Goal: Task Accomplishment & Management: Use online tool/utility

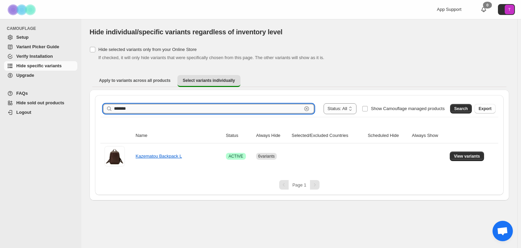
click at [130, 110] on input "*******" at bounding box center [208, 109] width 188 height 10
click at [130, 109] on input "*******" at bounding box center [208, 109] width 188 height 10
type input "*******"
click at [464, 110] on span "Search" at bounding box center [461, 108] width 14 height 5
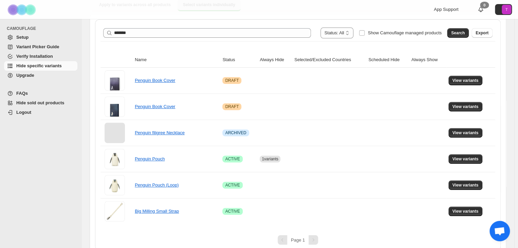
scroll to position [82, 0]
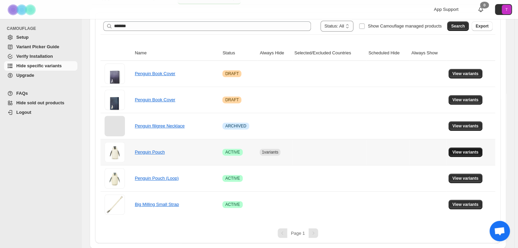
click at [469, 151] on span "View variants" at bounding box center [465, 151] width 26 height 5
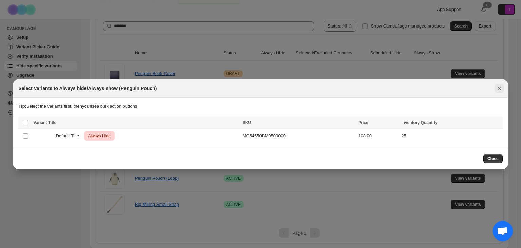
click at [499, 88] on icon "Close" at bounding box center [499, 88] width 7 height 7
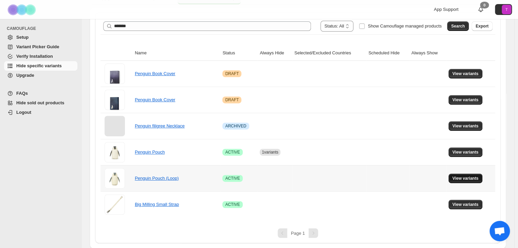
click at [475, 180] on span "View variants" at bounding box center [465, 177] width 26 height 5
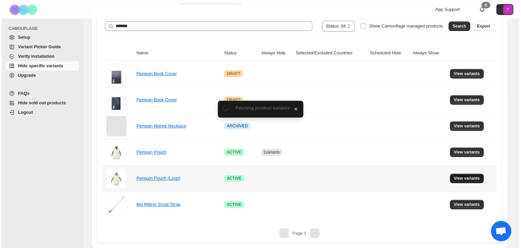
scroll to position [0, 0]
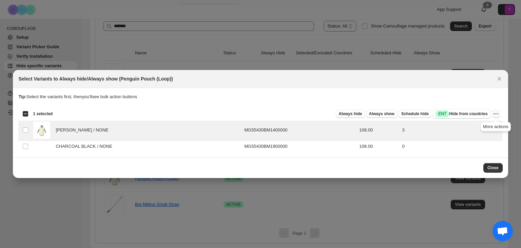
click at [497, 112] on icon "More actions" at bounding box center [496, 113] width 7 height 7
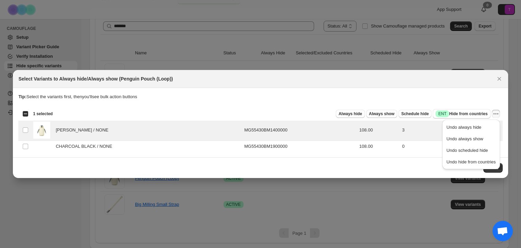
drag, startPoint x: 495, startPoint y: 99, endPoint x: 461, endPoint y: 102, distance: 34.4
click at [495, 99] on p "Tip: Select the variants first, then you'll see bulk action buttons" at bounding box center [260, 96] width 484 height 7
click at [356, 113] on span "Always hide" at bounding box center [350, 113] width 23 height 5
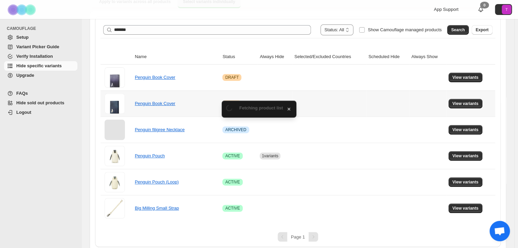
scroll to position [82, 0]
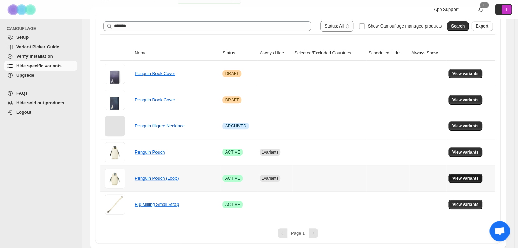
click at [468, 175] on span "View variants" at bounding box center [465, 177] width 26 height 5
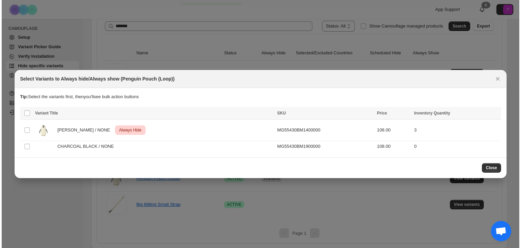
scroll to position [0, 0]
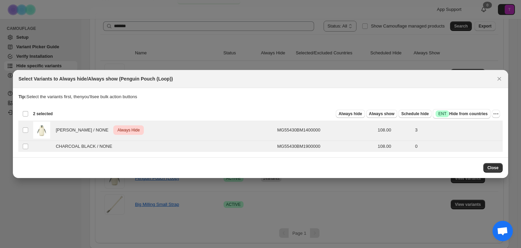
click at [23, 111] on div "Deselect all 2 product variants 2 selected" at bounding box center [37, 114] width 30 height 6
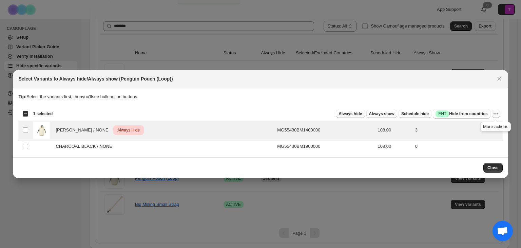
click at [493, 112] on icon "More actions" at bounding box center [496, 113] width 7 height 7
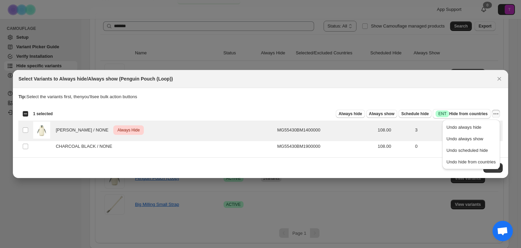
click at [489, 97] on p "Tip: Select the variants first, then you'll see bulk action buttons" at bounding box center [260, 96] width 484 height 7
click at [496, 165] on span "Close" at bounding box center [493, 167] width 11 height 5
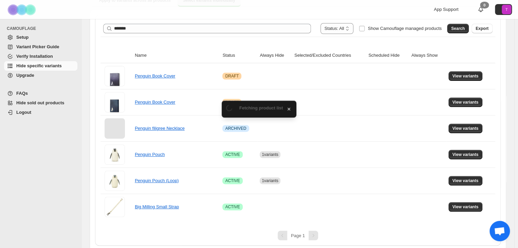
scroll to position [82, 0]
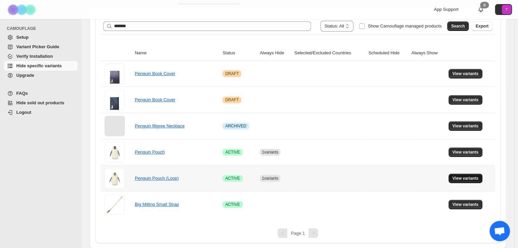
click at [469, 179] on span "View variants" at bounding box center [465, 177] width 26 height 5
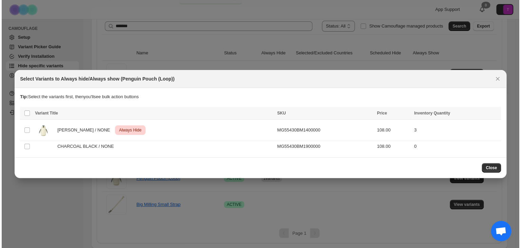
scroll to position [0, 0]
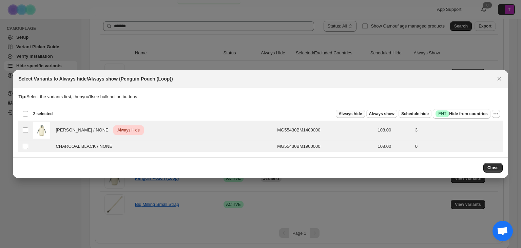
click at [358, 115] on span "Always hide" at bounding box center [350, 113] width 23 height 5
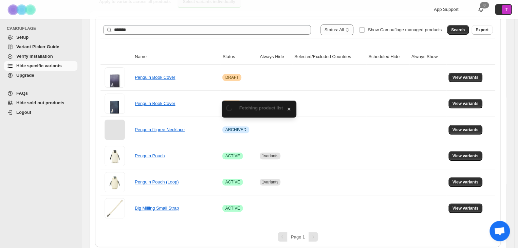
scroll to position [82, 0]
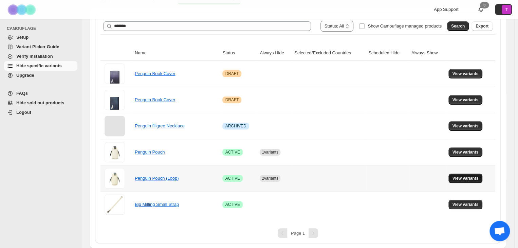
click at [469, 178] on span "View variants" at bounding box center [465, 177] width 26 height 5
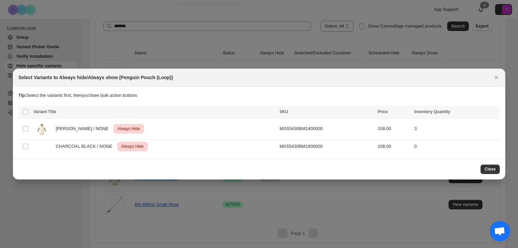
scroll to position [0, 0]
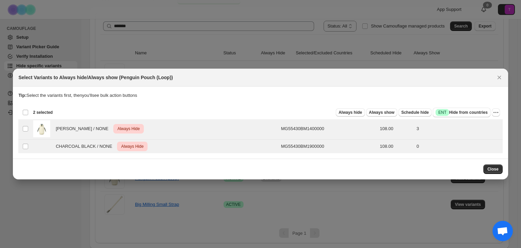
click at [25, 110] on div "Deselect all 2 product variants 2 selected" at bounding box center [37, 112] width 30 height 6
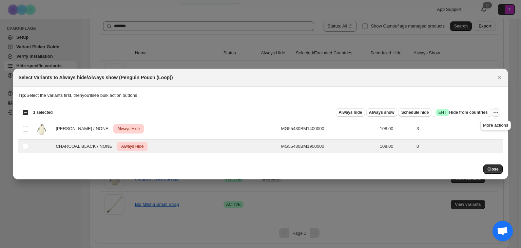
click at [497, 113] on icon "More actions" at bounding box center [496, 112] width 7 height 7
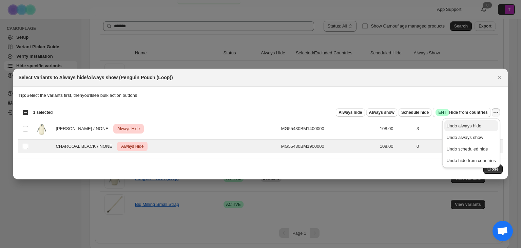
click at [485, 124] on span "Undo always hide" at bounding box center [471, 126] width 49 height 7
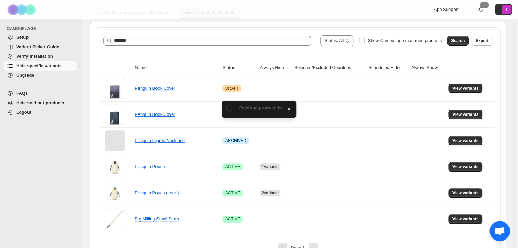
scroll to position [82, 0]
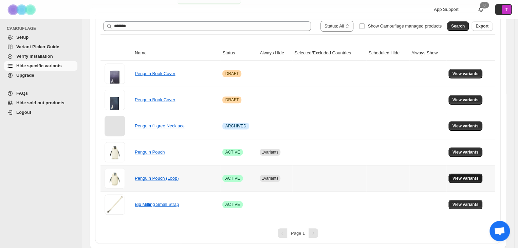
click at [472, 177] on span "View variants" at bounding box center [465, 177] width 26 height 5
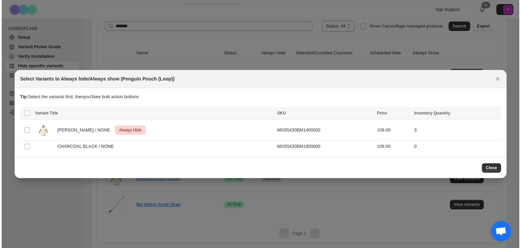
scroll to position [0, 0]
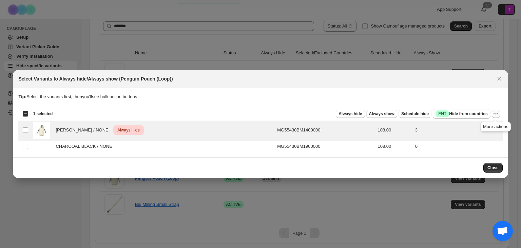
click at [495, 114] on icon "More actions" at bounding box center [496, 113] width 7 height 7
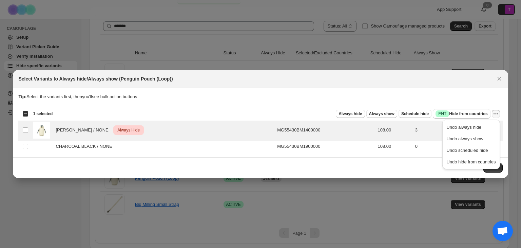
click at [496, 98] on p "Tip: Select the variants first, then you'll see bulk action buttons" at bounding box center [260, 96] width 484 height 7
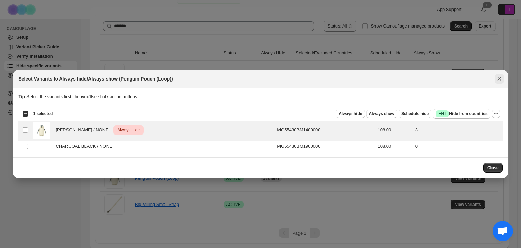
click at [498, 78] on icon "Close" at bounding box center [499, 78] width 7 height 7
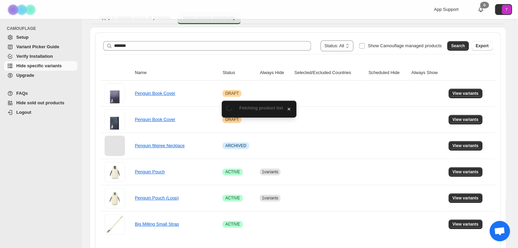
scroll to position [82, 0]
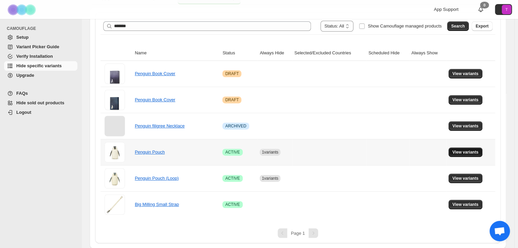
click at [459, 150] on span "View variants" at bounding box center [465, 151] width 26 height 5
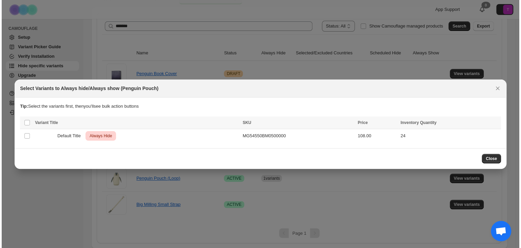
scroll to position [0, 0]
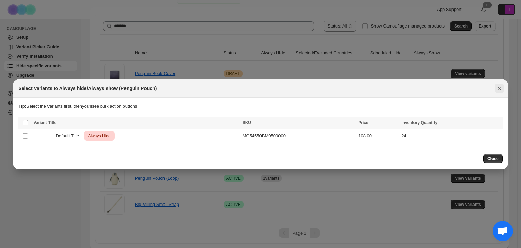
click at [500, 86] on icon "Close" at bounding box center [499, 88] width 7 height 7
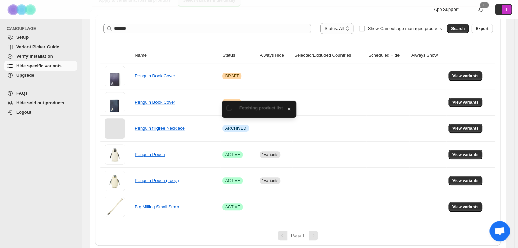
scroll to position [82, 0]
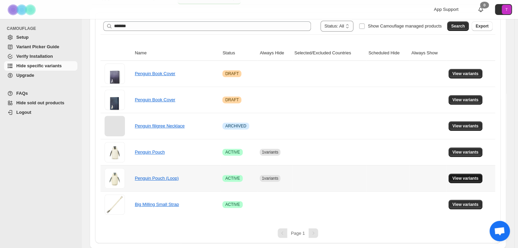
click at [467, 178] on span "View variants" at bounding box center [465, 177] width 26 height 5
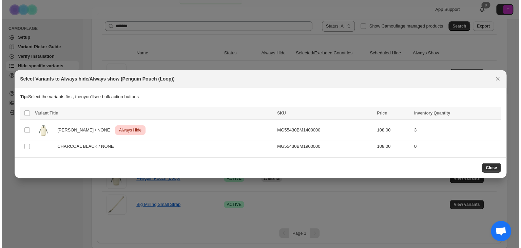
scroll to position [0, 0]
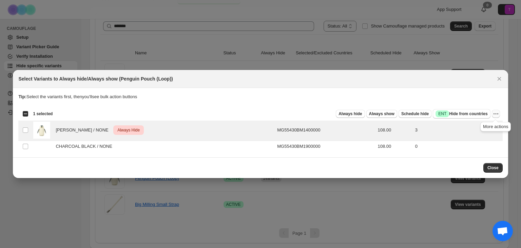
click at [497, 113] on icon "More actions" at bounding box center [496, 113] width 7 height 7
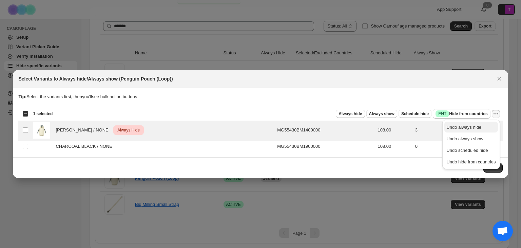
click at [479, 126] on span "Undo always hide" at bounding box center [464, 127] width 35 height 5
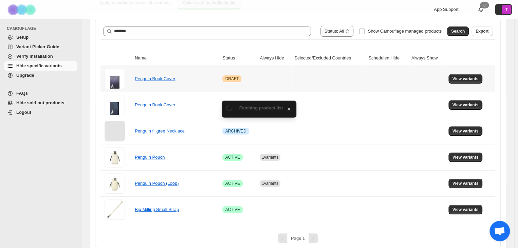
scroll to position [82, 0]
